Goal: Information Seeking & Learning: Learn about a topic

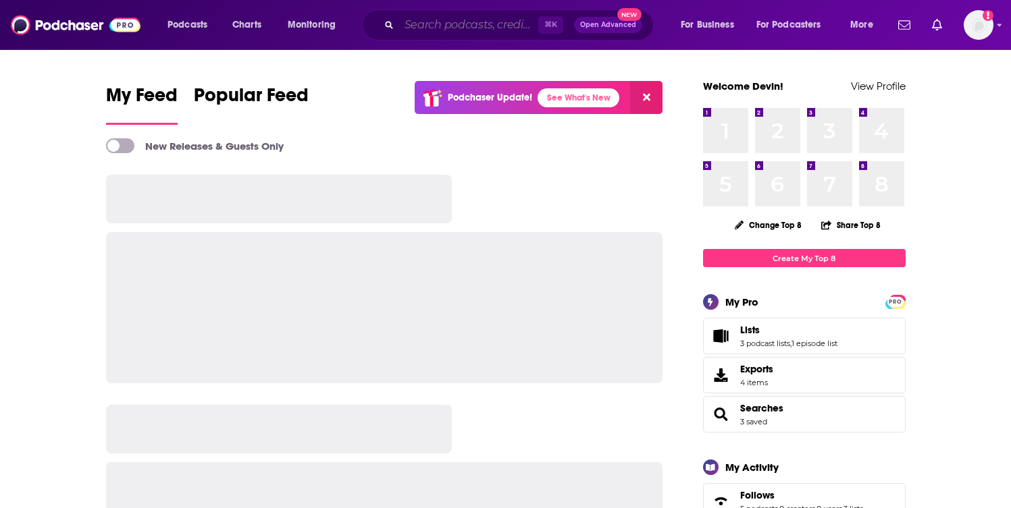
click at [490, 18] on input "Search podcasts, credits, & more..." at bounding box center [468, 25] width 139 height 22
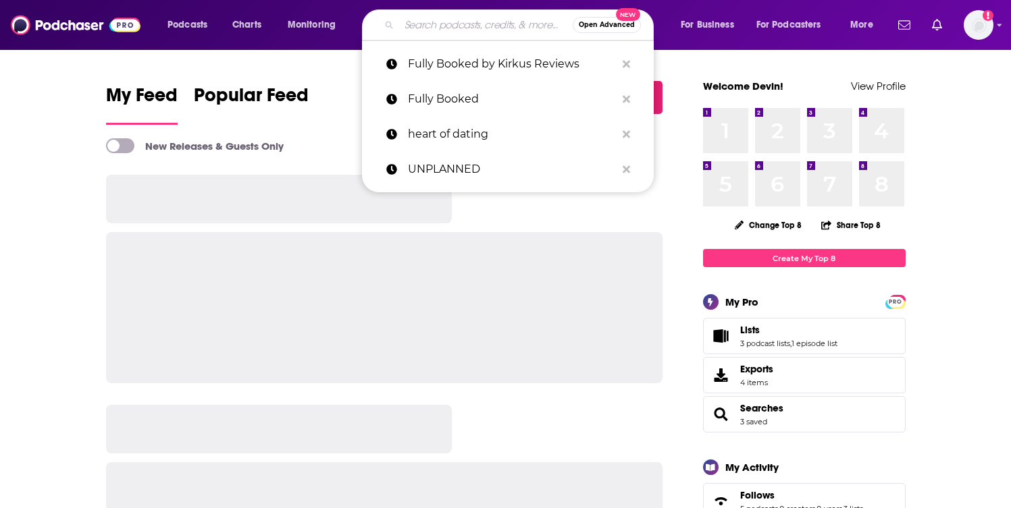
paste input "[PERSON_NAME] Show"
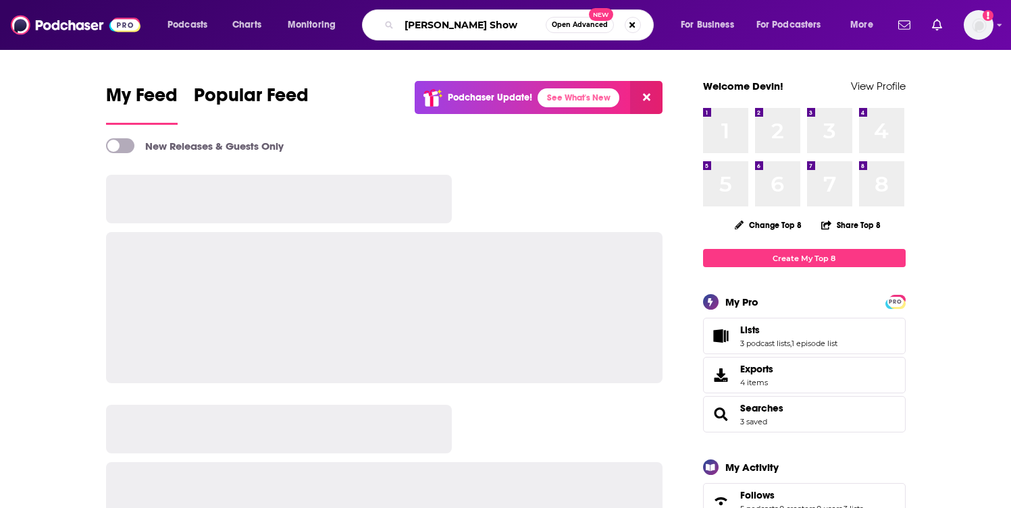
type input "[PERSON_NAME] Show"
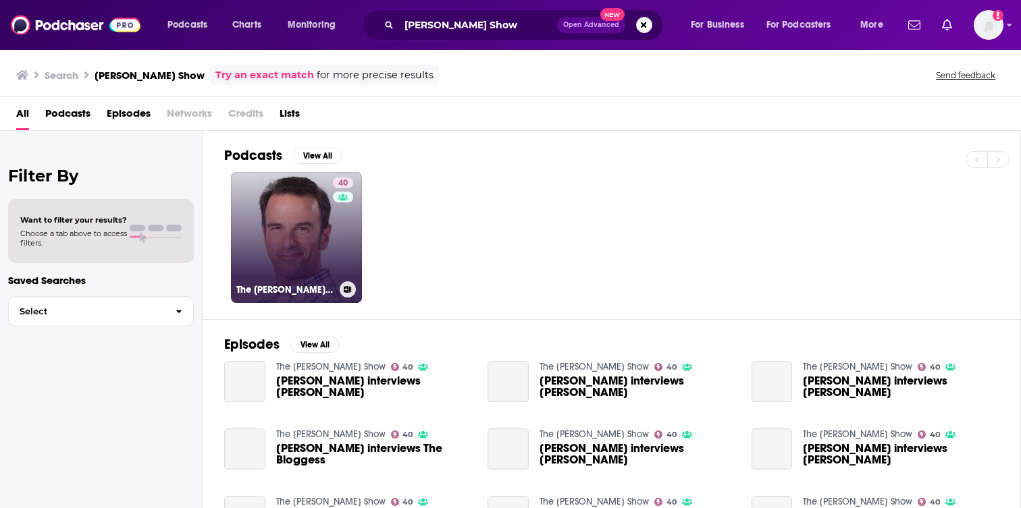
click at [343, 228] on div "40" at bounding box center [345, 230] width 24 height 104
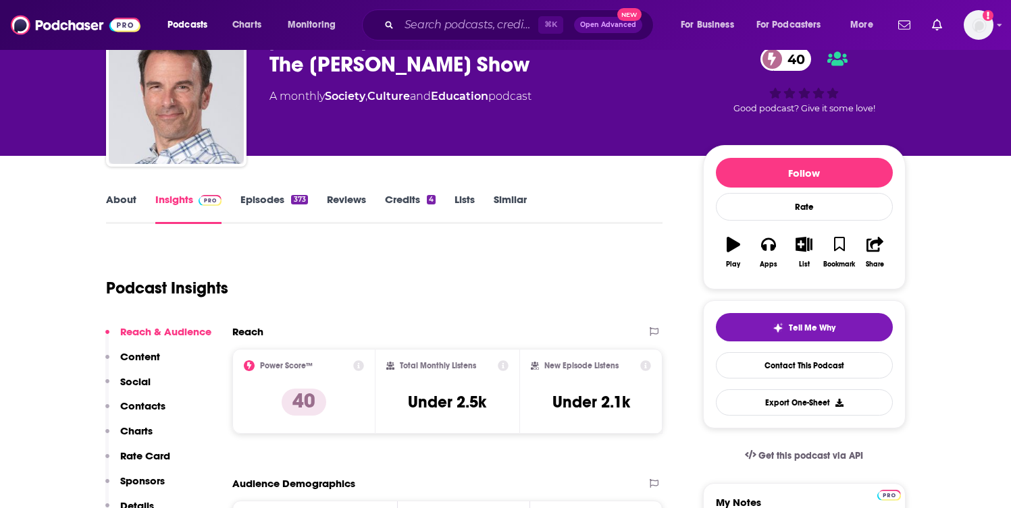
scroll to position [63, 0]
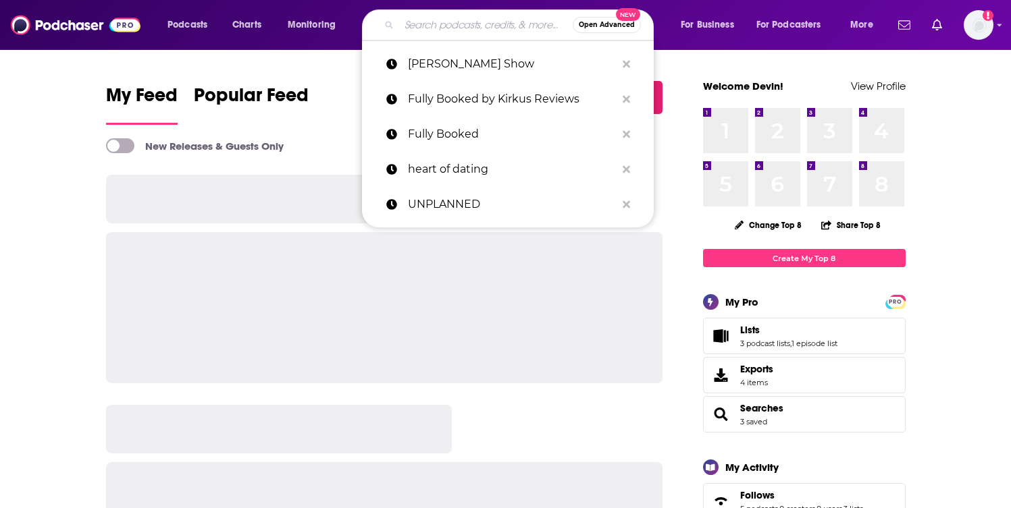
click at [448, 21] on input "Search podcasts, credits, & more..." at bounding box center [486, 25] width 174 height 22
paste input "I Love My Kid, But..."
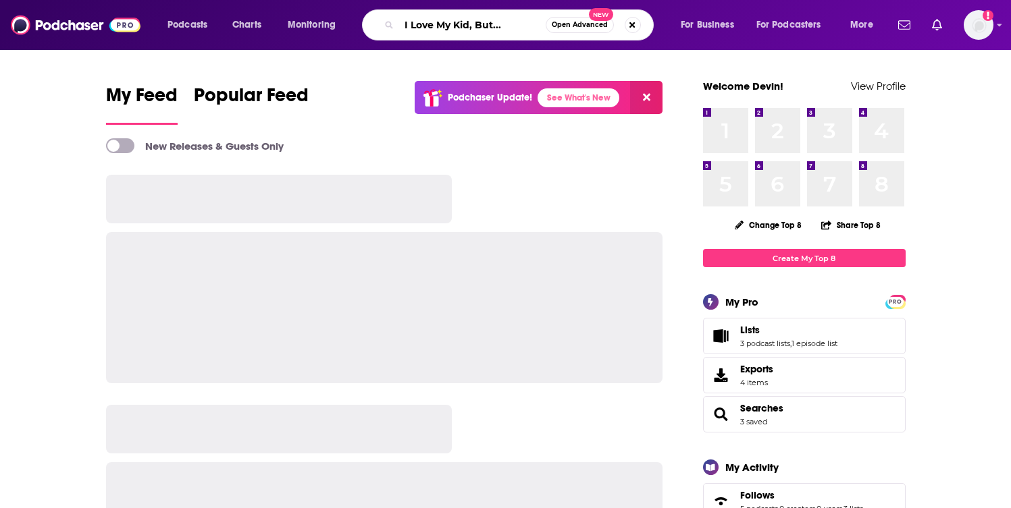
type input "I Love My Kid, But..."
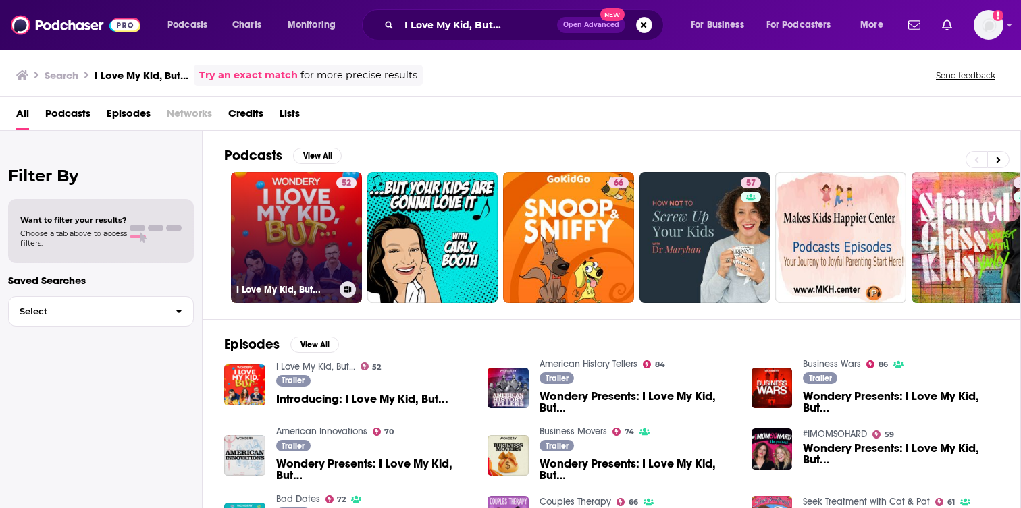
click at [334, 241] on link "52 I Love My Kid, But..." at bounding box center [296, 237] width 131 height 131
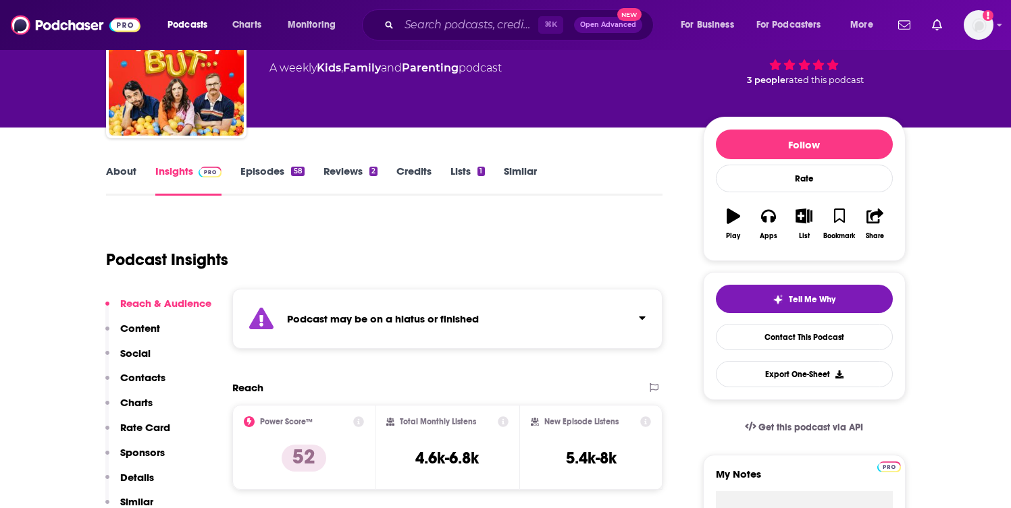
scroll to position [94, 0]
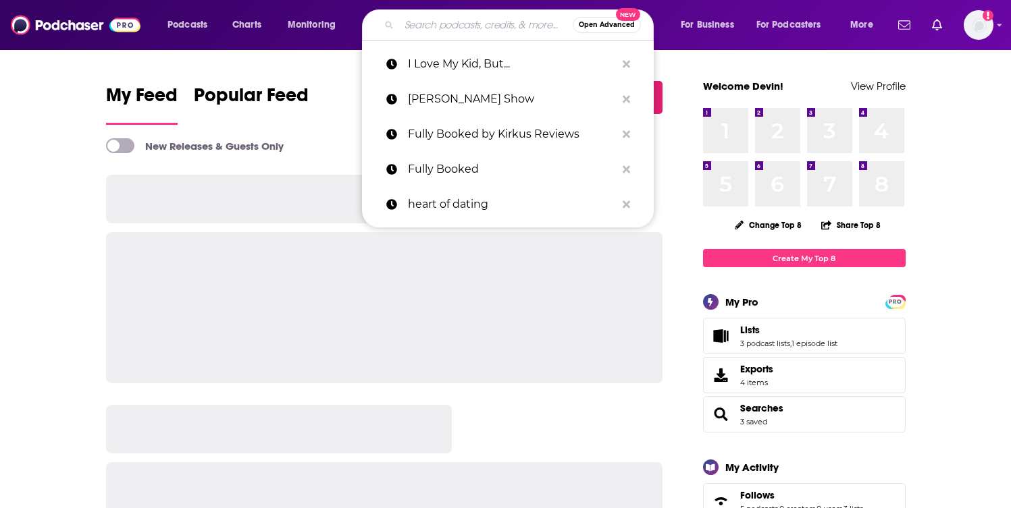
click at [448, 23] on input "Search podcasts, credits, & more..." at bounding box center [486, 25] width 174 height 22
paste input "The Dad Edge Podcast"
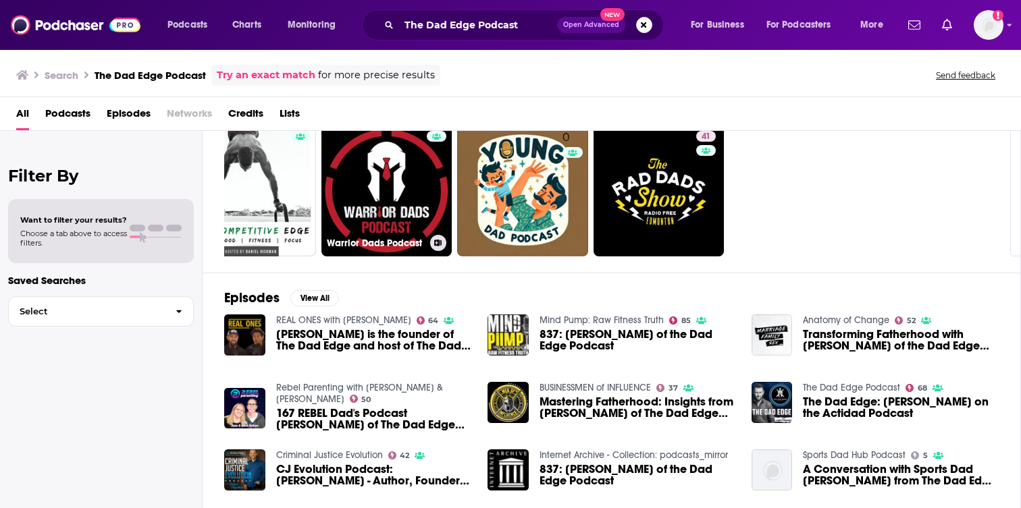
scroll to position [0, 444]
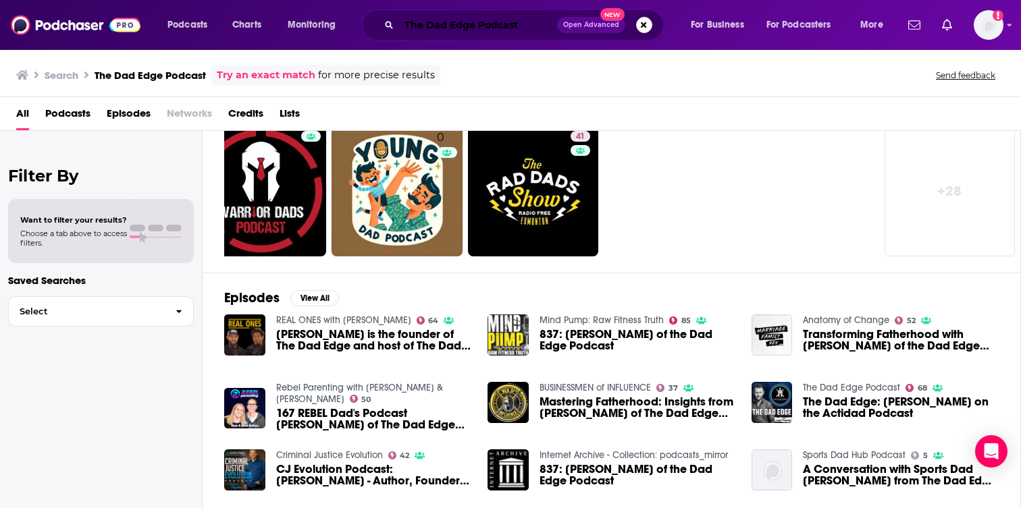
click at [473, 31] on input "The Dad Edge Podcast" at bounding box center [478, 25] width 158 height 22
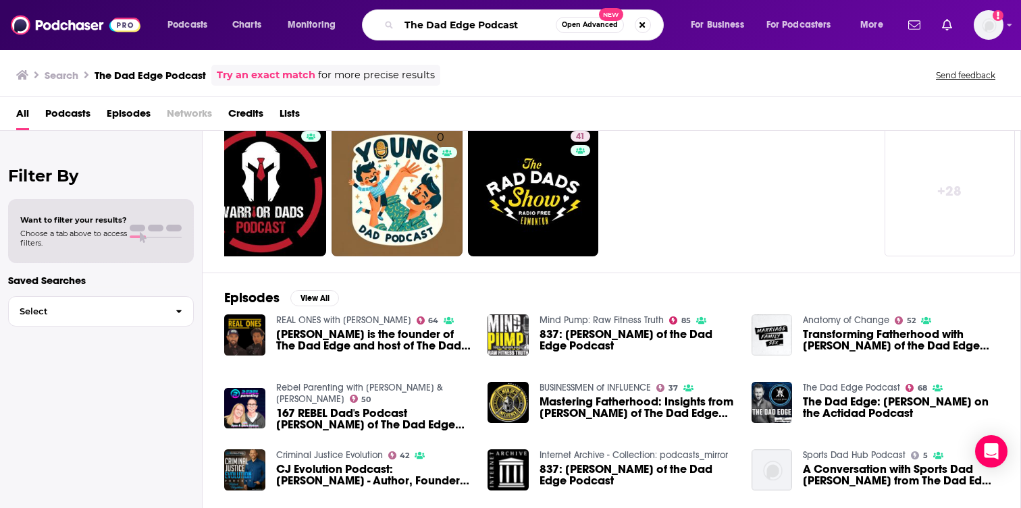
click at [472, 28] on input "The Dad Edge Podcast" at bounding box center [477, 25] width 157 height 22
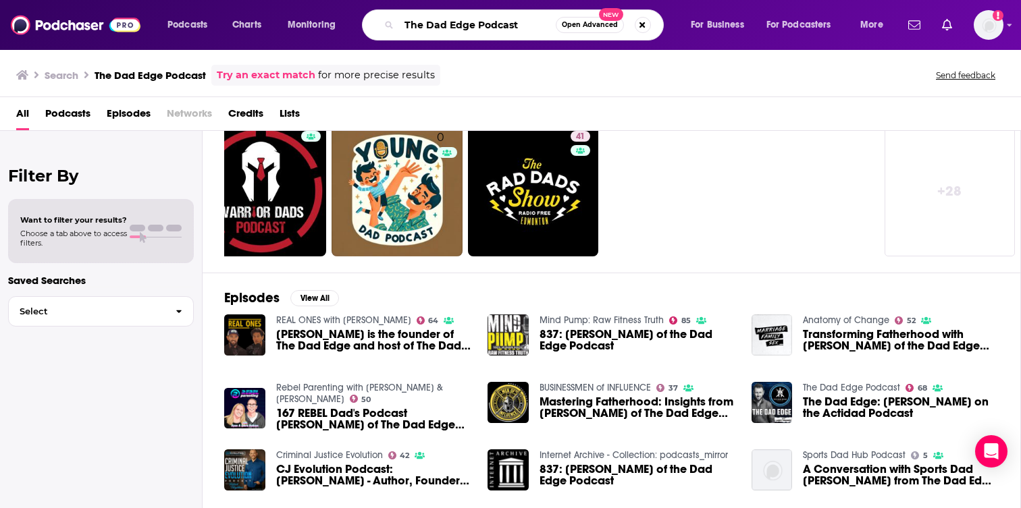
click at [472, 28] on input "The Dad Edge Podcast" at bounding box center [477, 25] width 157 height 22
paste input "Balanced Parent"
type input "The Balanced Parent Podcast"
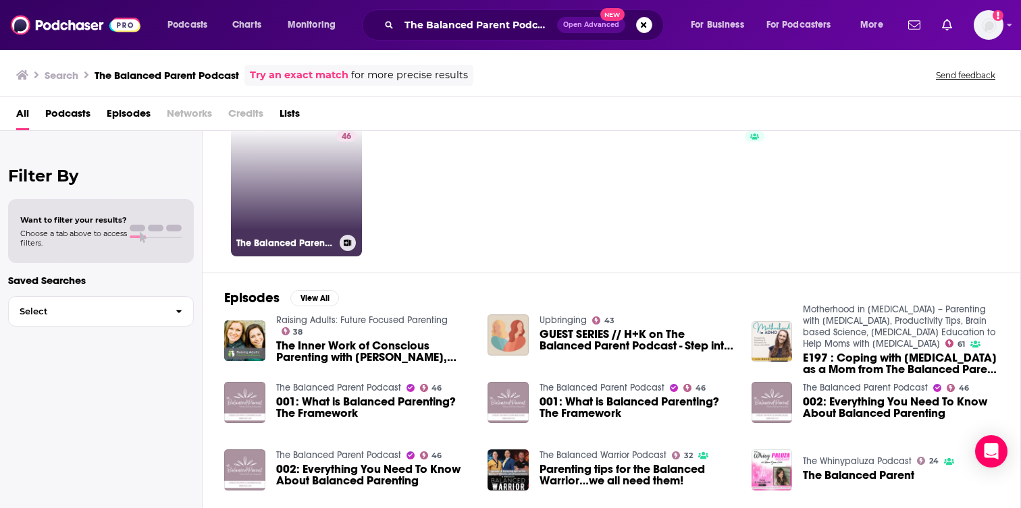
click at [323, 205] on link "46 The Balanced Parent Podcast" at bounding box center [296, 191] width 131 height 131
